Goal: Task Accomplishment & Management: Complete application form

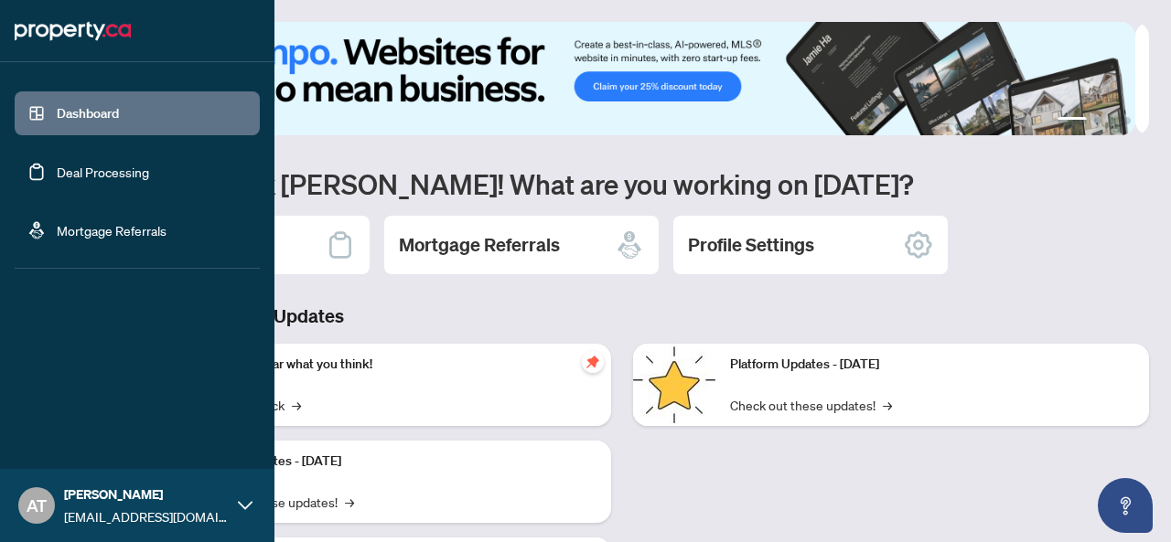
click at [81, 177] on link "Deal Processing" at bounding box center [103, 172] width 92 height 16
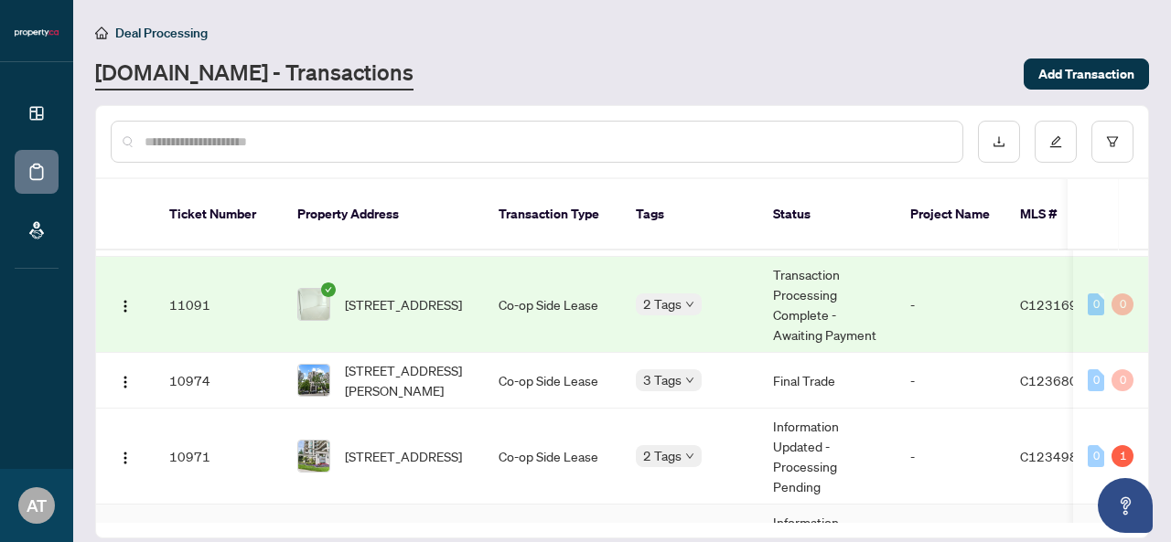
scroll to position [225, 0]
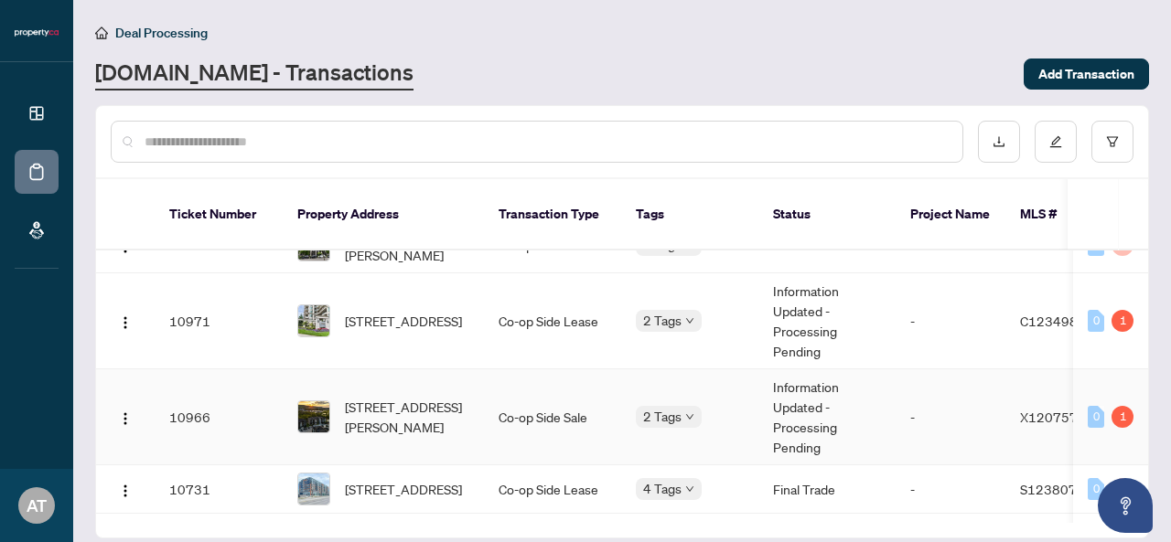
click at [973, 374] on td "-" at bounding box center [950, 417] width 110 height 96
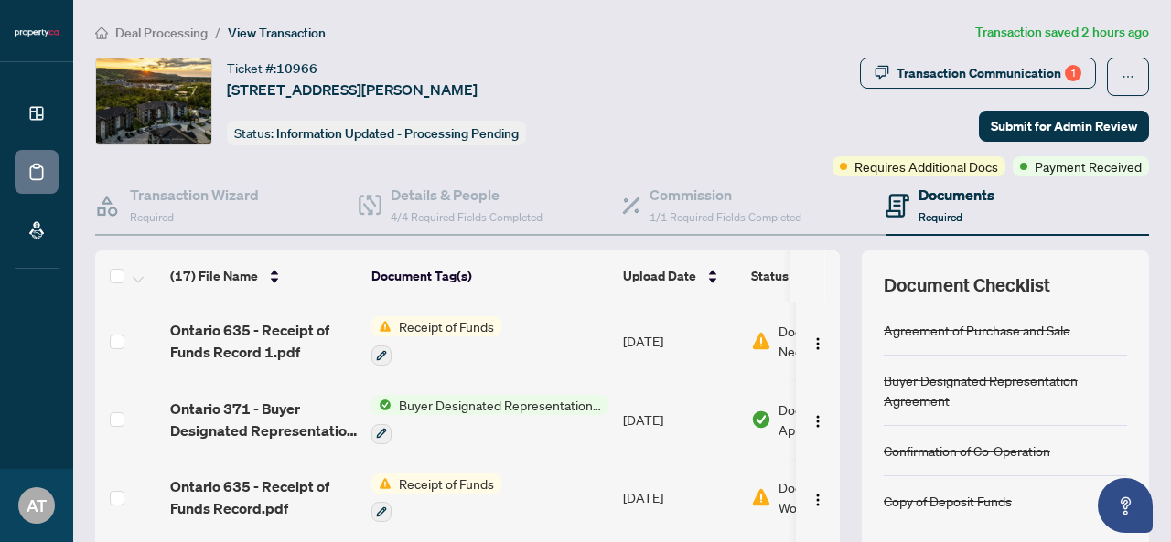
scroll to position [220, 0]
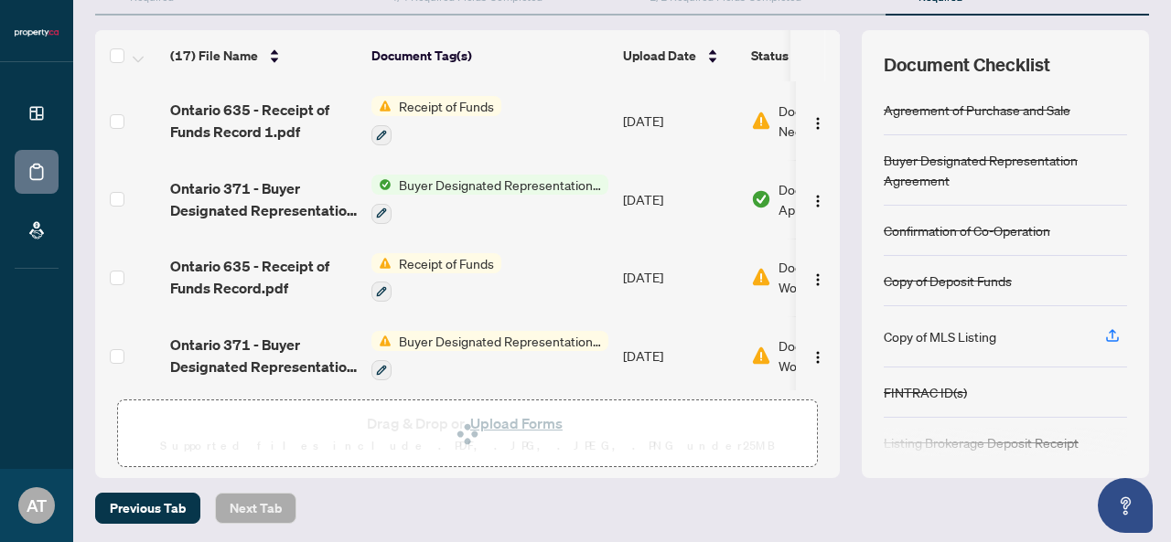
click at [798, 516] on div "Previous Tab Next Tab" at bounding box center [622, 508] width 1054 height 31
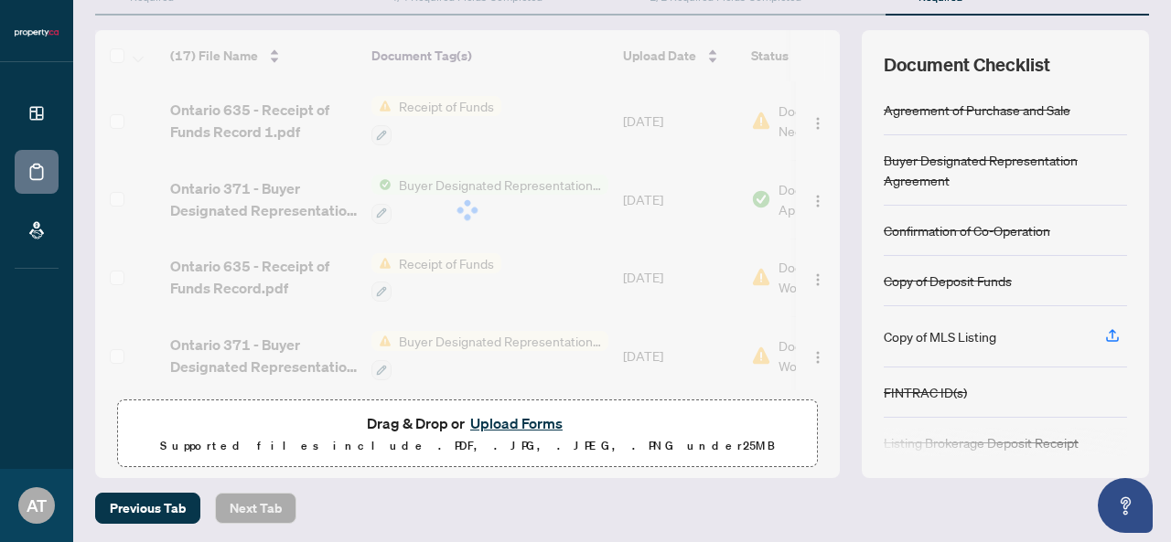
scroll to position [16, 0]
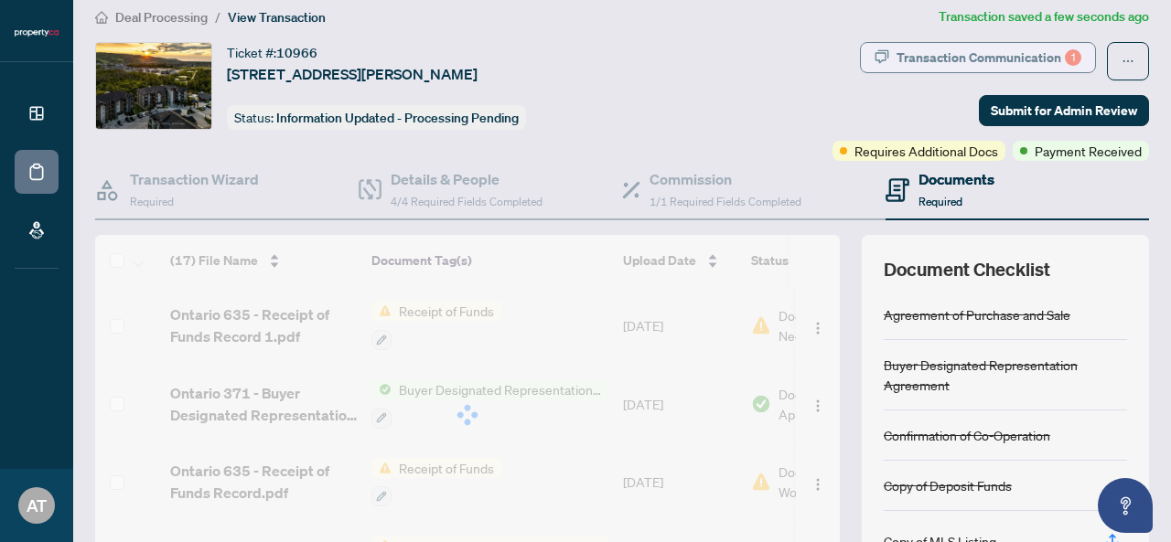
click at [942, 51] on div "Transaction Communication 1" at bounding box center [988, 57] width 185 height 29
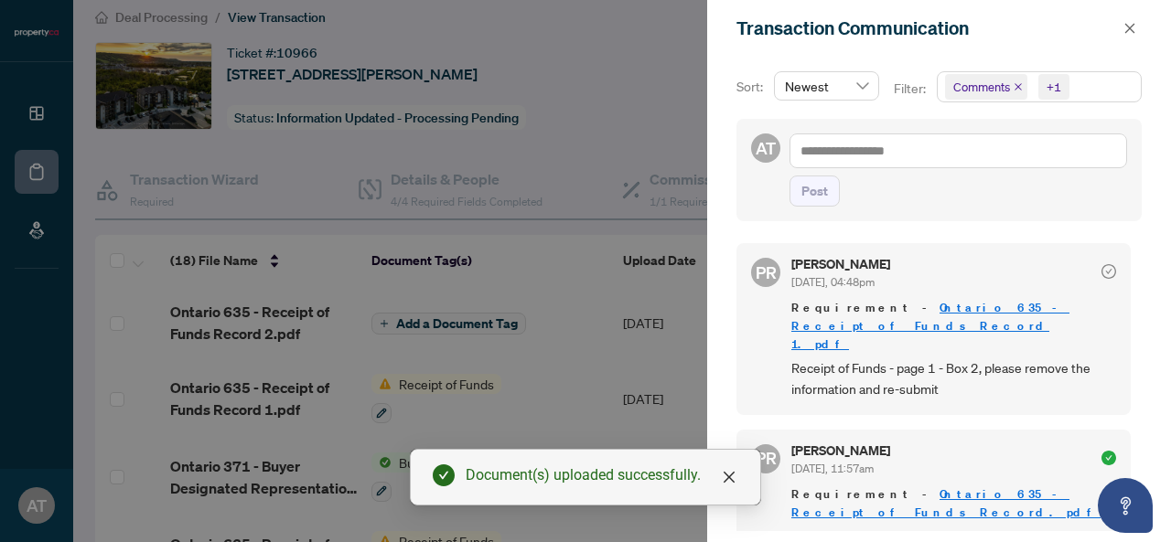
click at [661, 127] on div at bounding box center [585, 271] width 1171 height 542
click at [1128, 33] on icon "close" at bounding box center [1129, 28] width 13 height 13
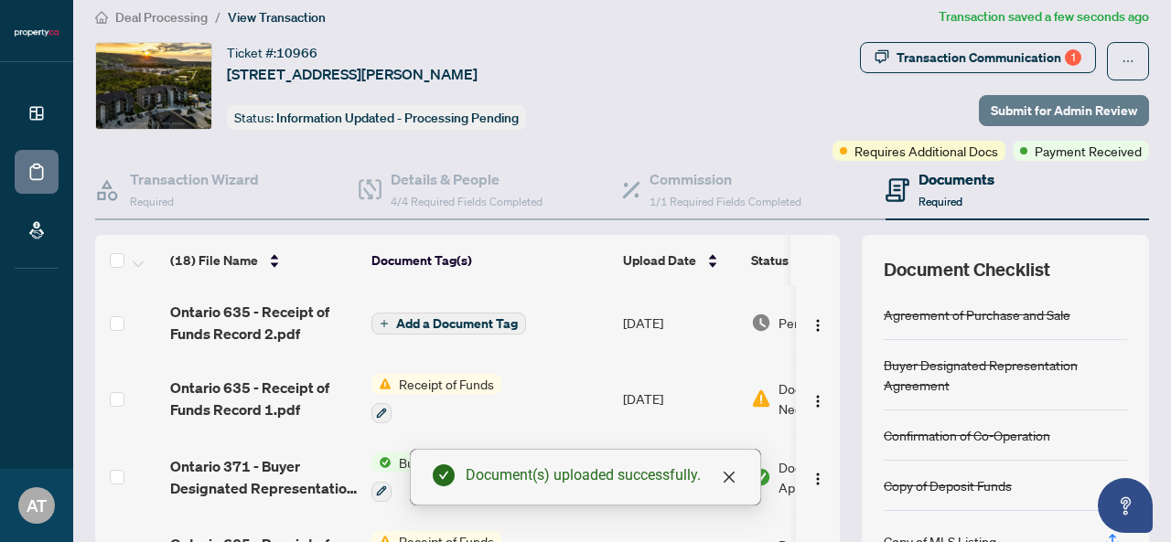
click at [1037, 105] on span "Submit for Admin Review" at bounding box center [1063, 110] width 146 height 29
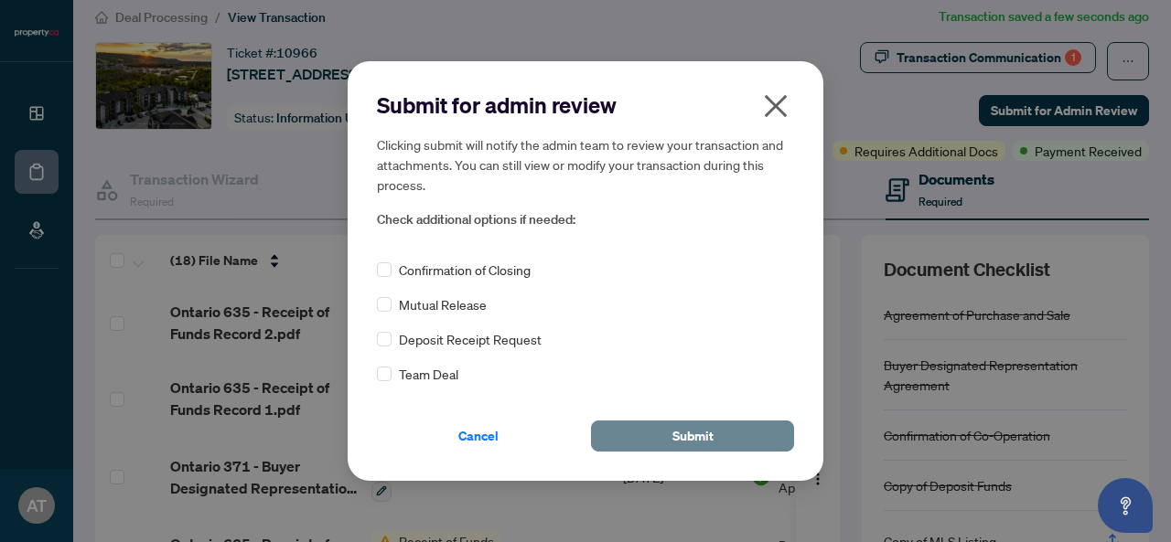
click at [758, 423] on button "Submit" at bounding box center [692, 436] width 203 height 31
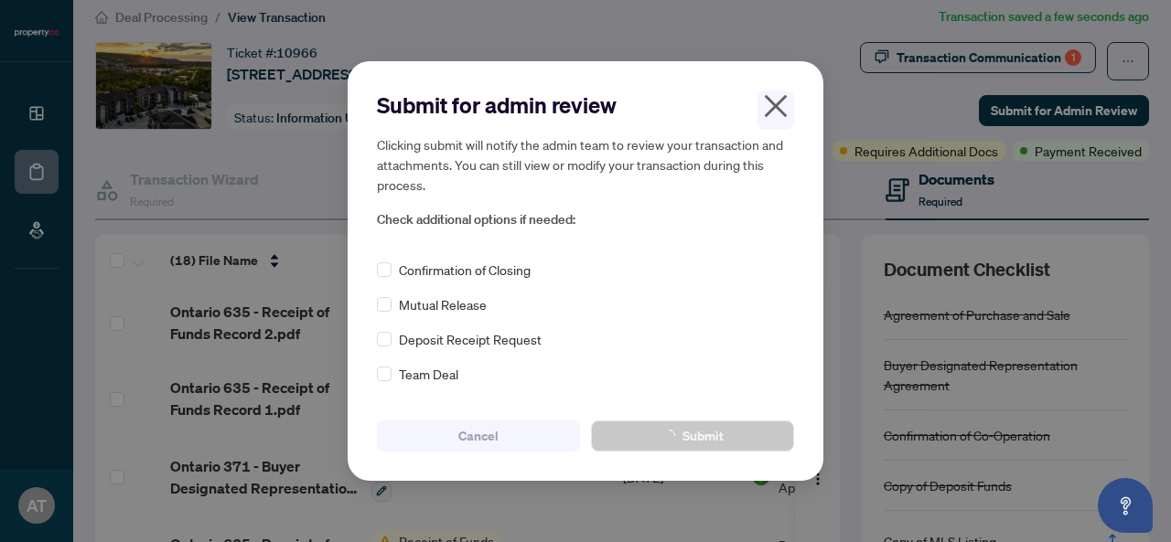
click at [687, 411] on div "Cancel Submit" at bounding box center [585, 425] width 417 height 53
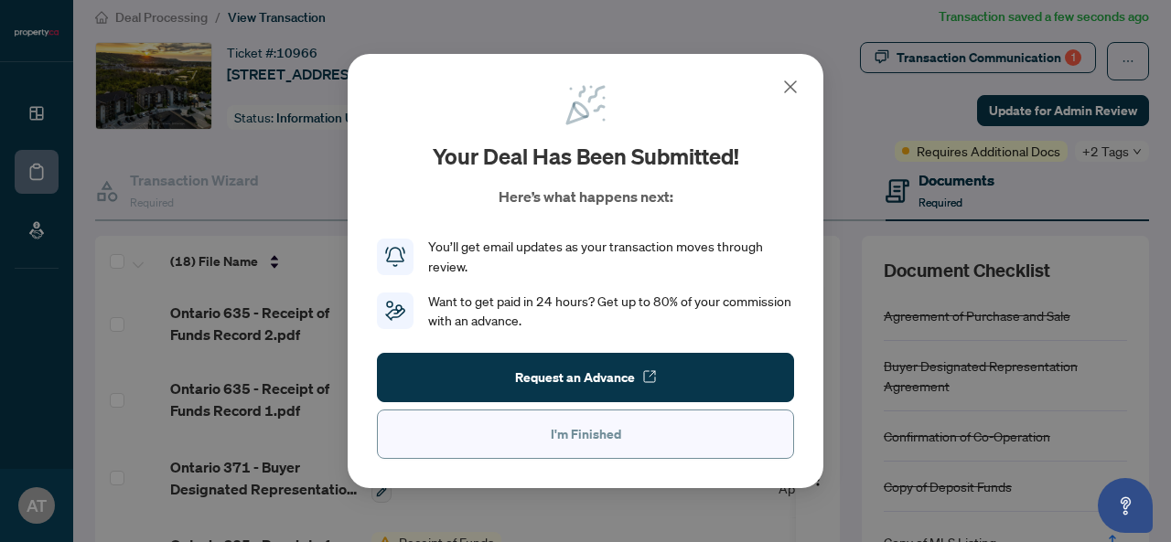
click at [615, 434] on span "I'm Finished" at bounding box center [586, 434] width 70 height 29
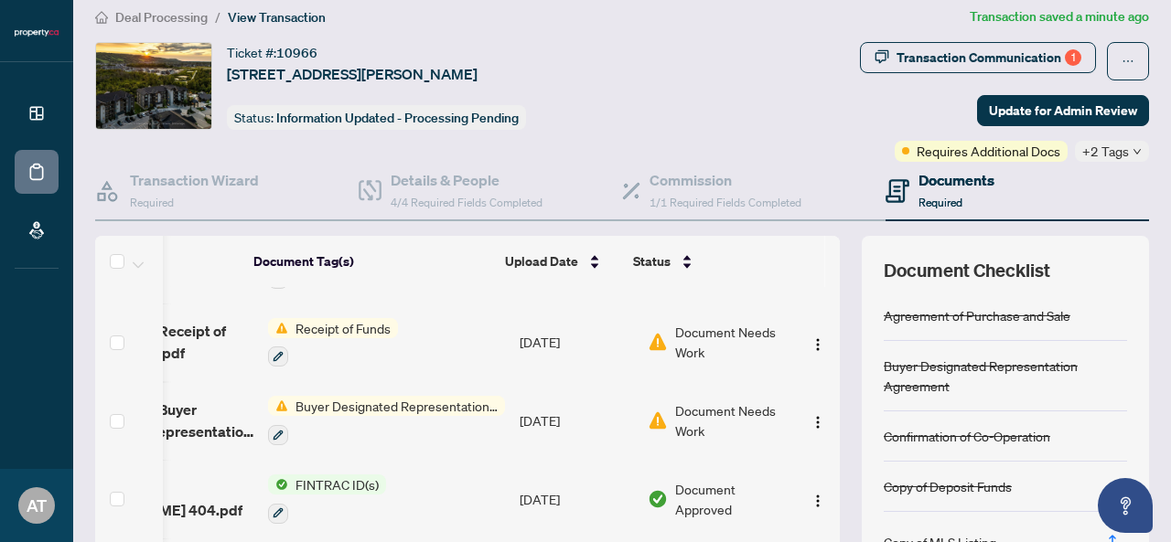
scroll to position [213, 123]
click at [649, 425] on div "Document Needs Work" at bounding box center [718, 421] width 141 height 40
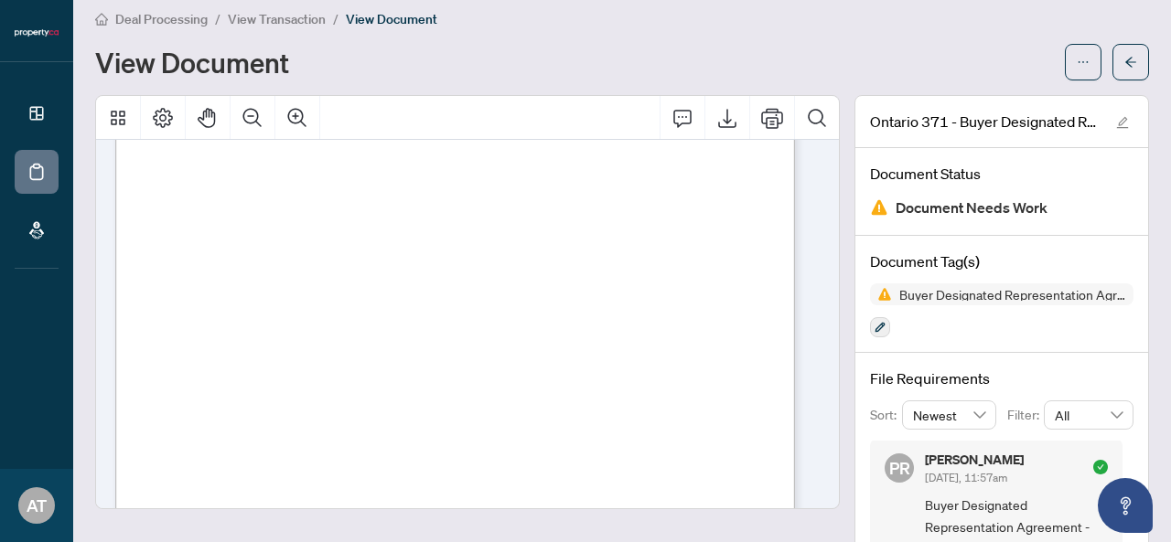
scroll to position [12, 0]
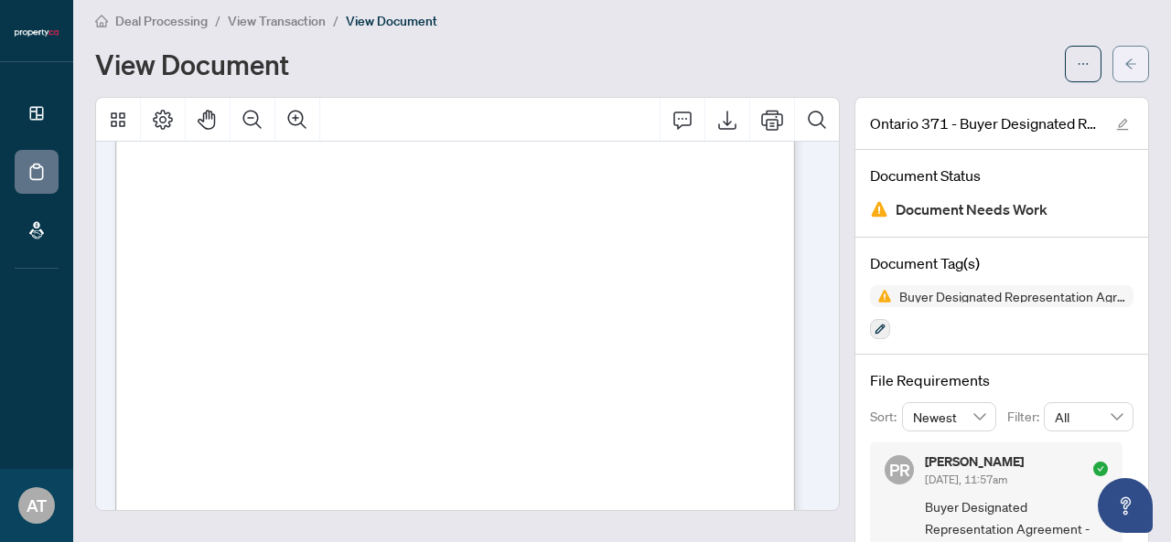
click at [1124, 74] on span "button" at bounding box center [1130, 63] width 13 height 29
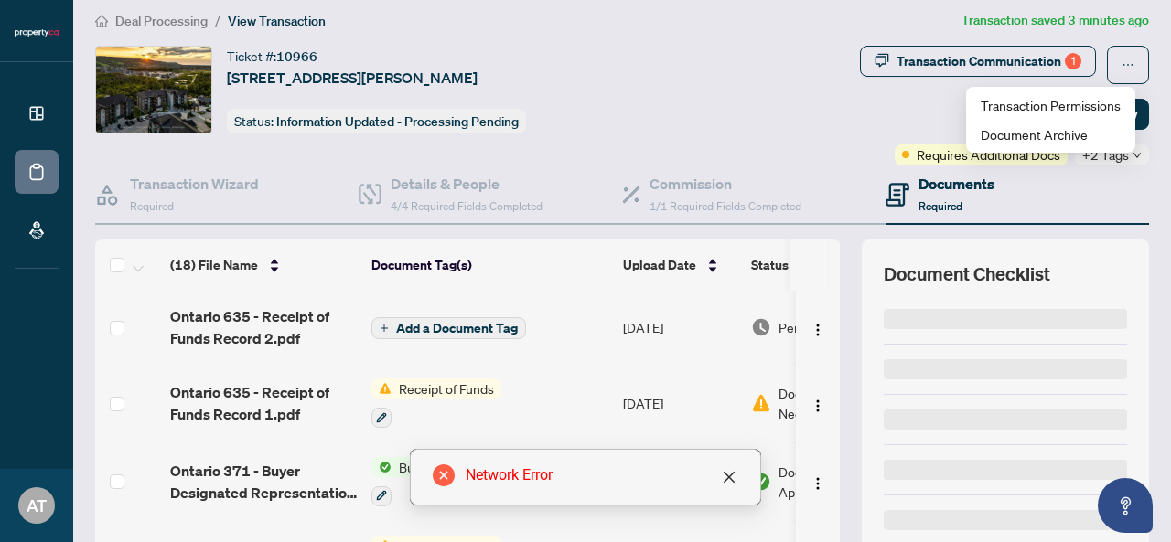
click at [777, 102] on div "Transaction Communication 1 Update for Admin Review Requires Additional Docs +2…" at bounding box center [923, 106] width 453 height 120
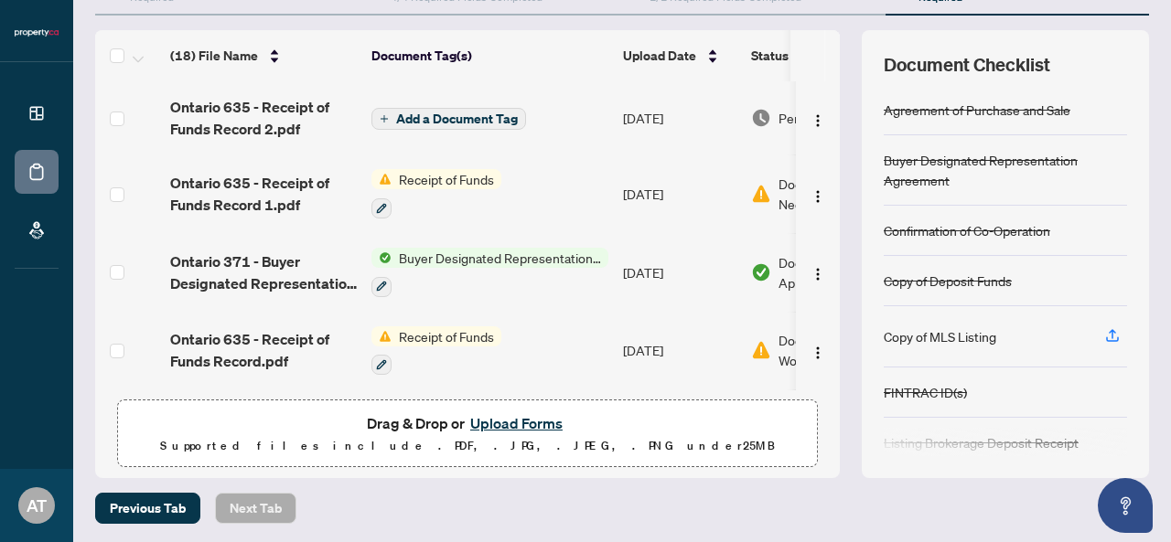
click at [519, 423] on button "Upload Forms" at bounding box center [516, 424] width 103 height 24
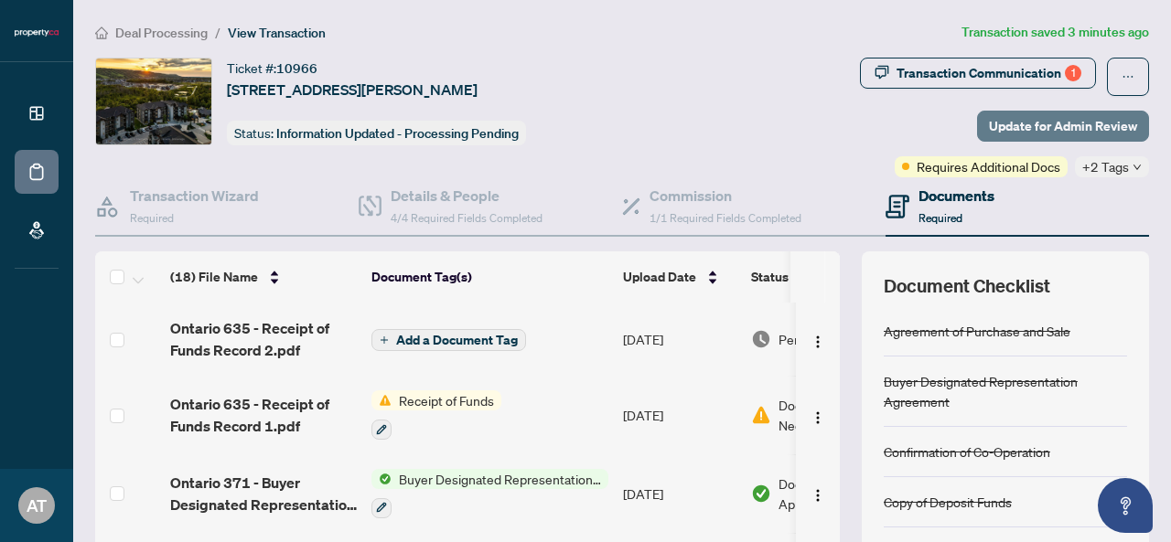
click at [1091, 122] on span "Update for Admin Review" at bounding box center [1063, 126] width 148 height 29
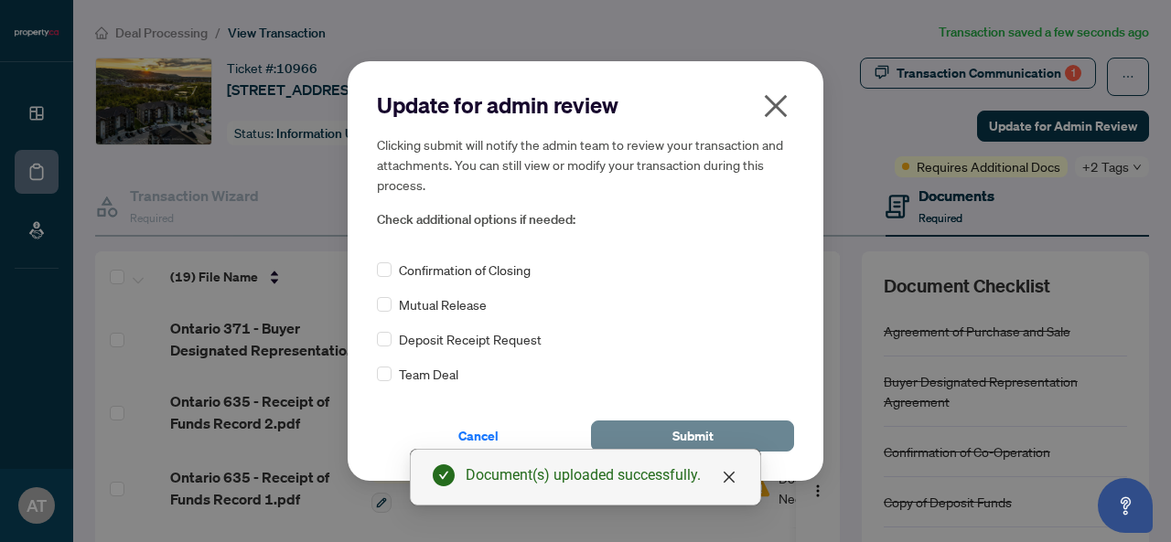
click at [719, 427] on button "Submit" at bounding box center [692, 436] width 203 height 31
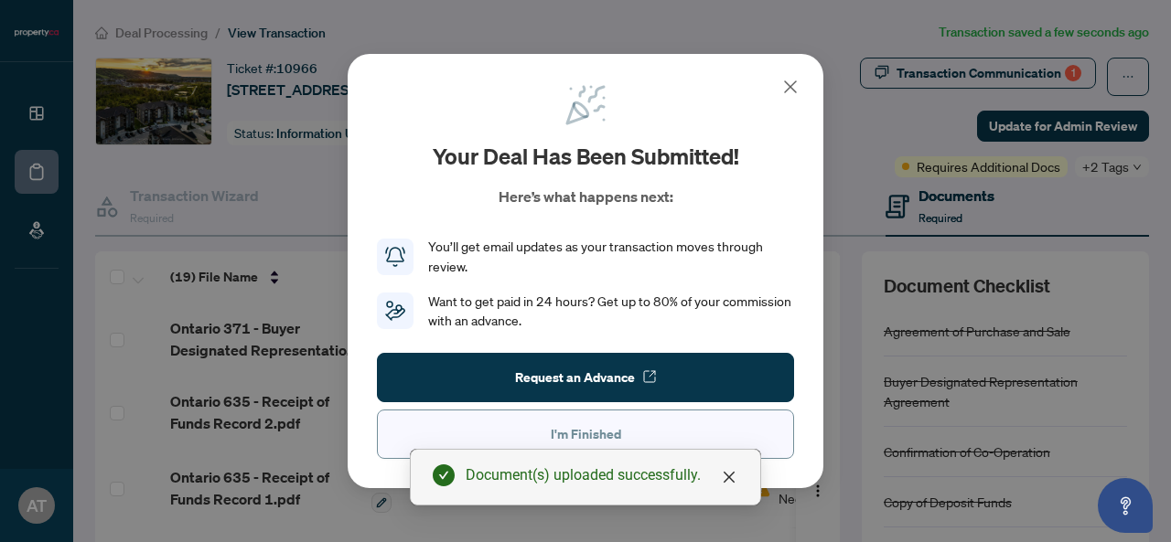
click at [672, 429] on button "I'm Finished" at bounding box center [585, 434] width 417 height 49
